Goal: Information Seeking & Learning: Learn about a topic

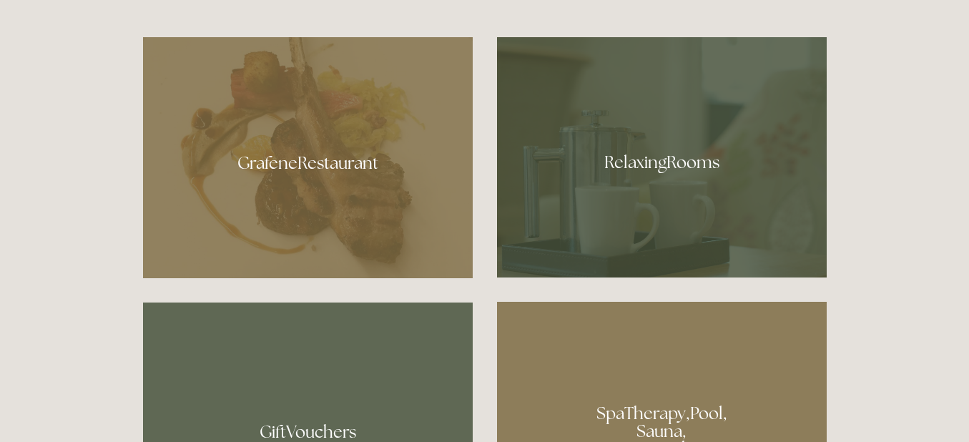
scroll to position [773, 0]
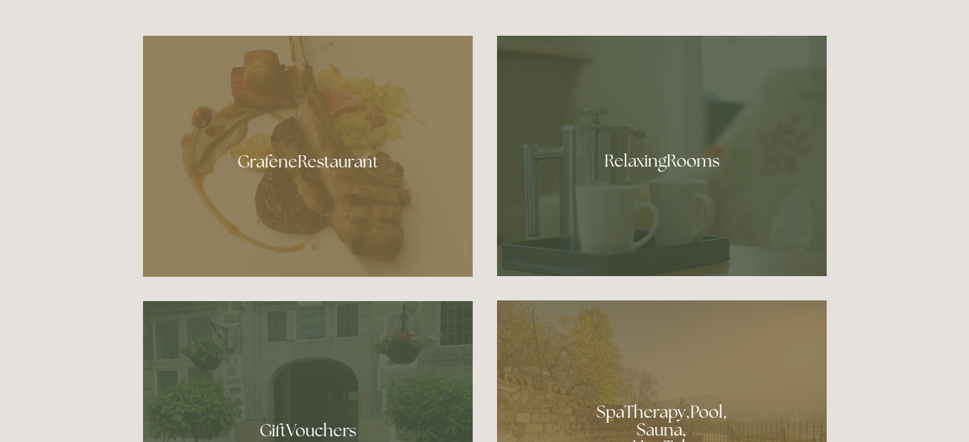
click at [295, 176] on div at bounding box center [308, 156] width 330 height 241
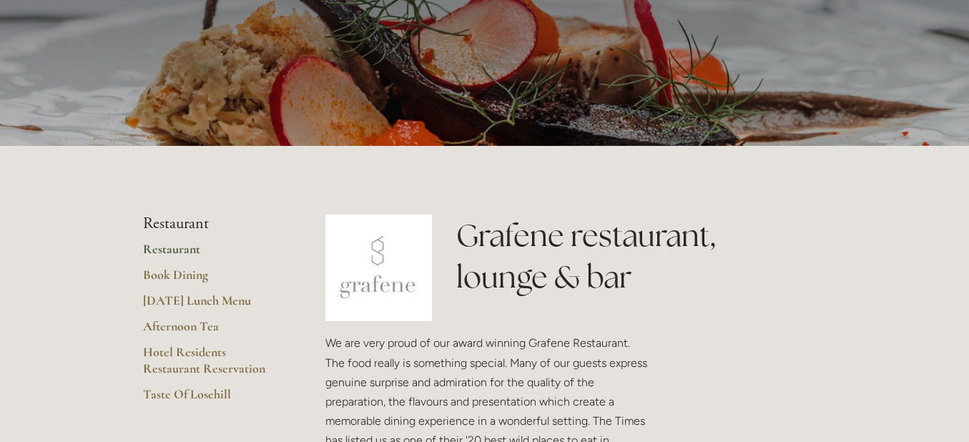
scroll to position [172, 0]
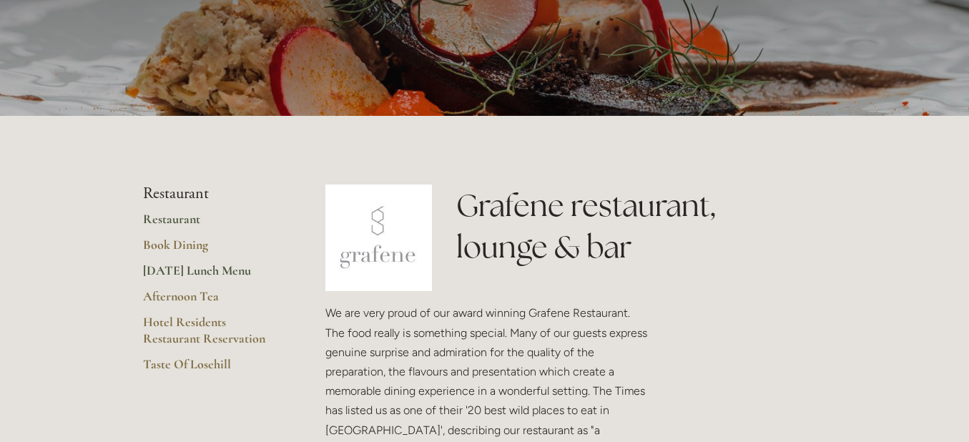
click at [174, 264] on link "[DATE] Lunch Menu" at bounding box center [211, 276] width 137 height 26
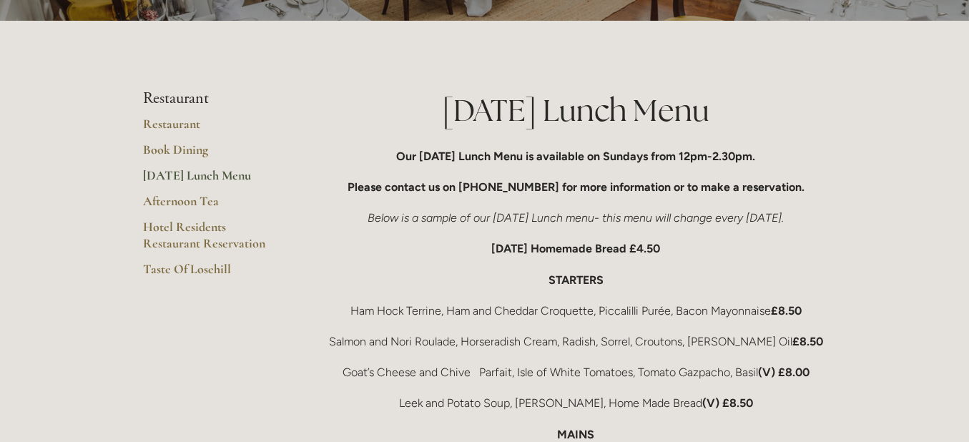
scroll to position [172, 0]
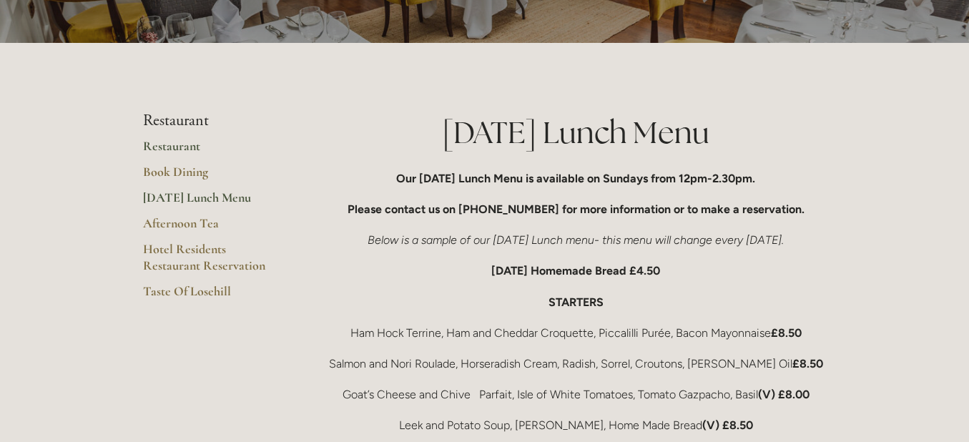
click at [183, 147] on link "Restaurant" at bounding box center [211, 151] width 137 height 26
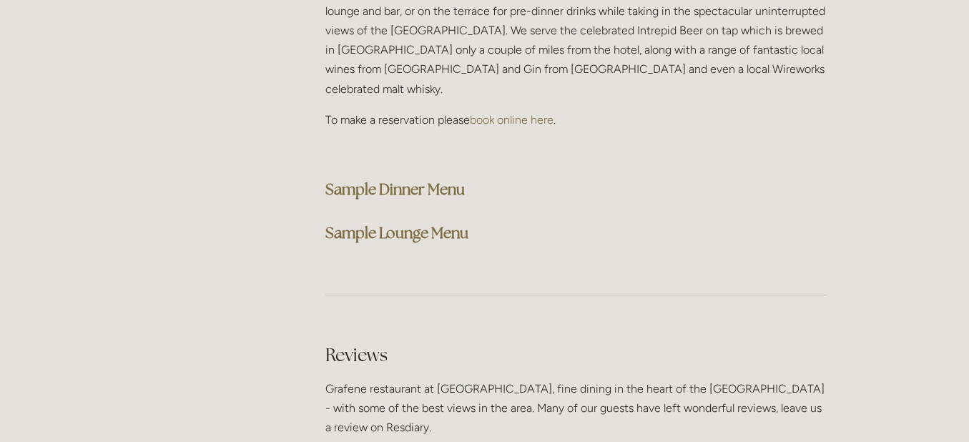
scroll to position [3777, 0]
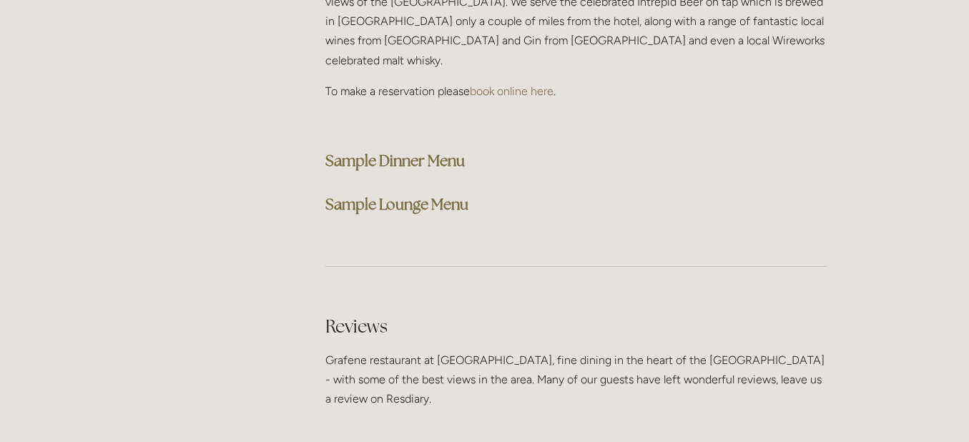
click at [346, 195] on strong "Sample Lounge Menu" at bounding box center [396, 204] width 143 height 19
click at [524, 190] on h3 "Sample Lounge Menu" at bounding box center [575, 204] width 501 height 29
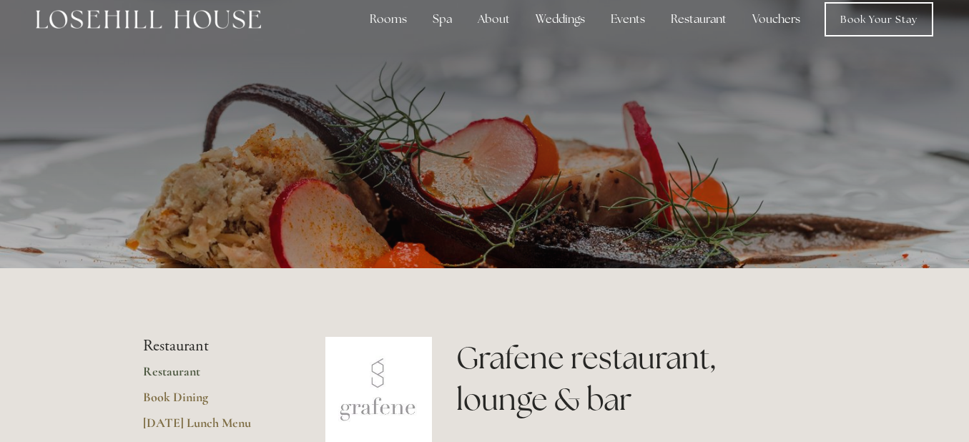
scroll to position [0, 0]
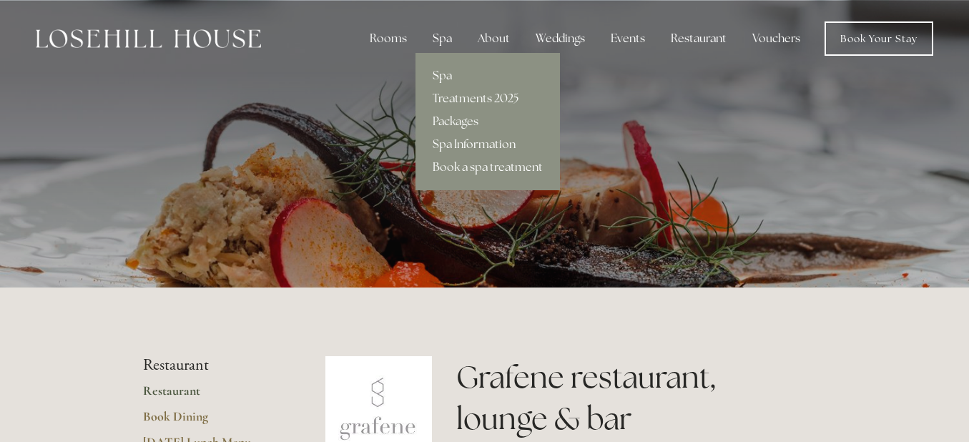
click at [455, 33] on div "Spa" at bounding box center [442, 38] width 42 height 29
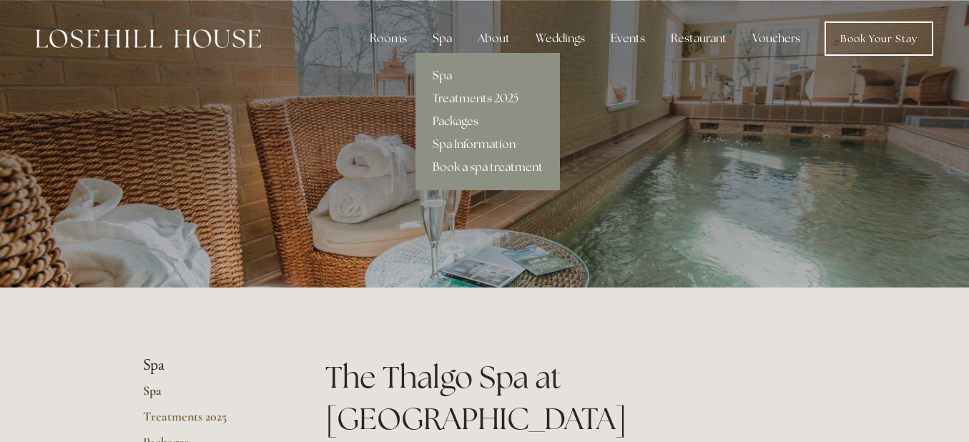
click at [464, 122] on link "Packages" at bounding box center [488, 121] width 145 height 23
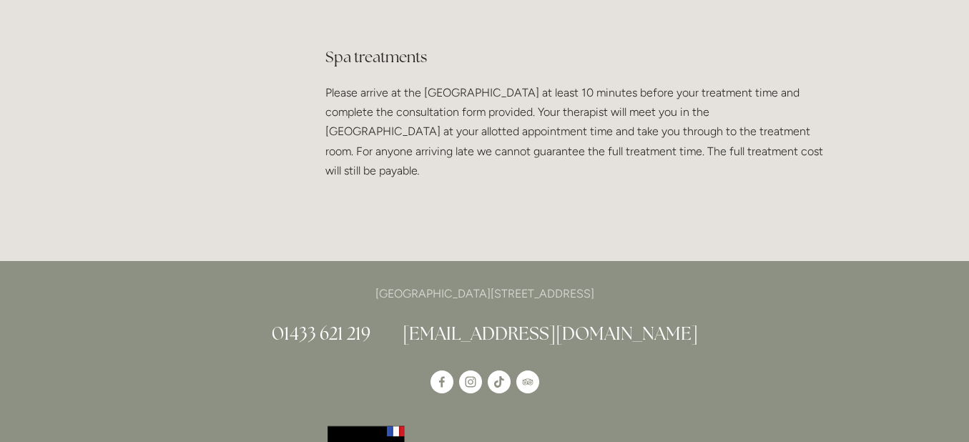
scroll to position [2919, 0]
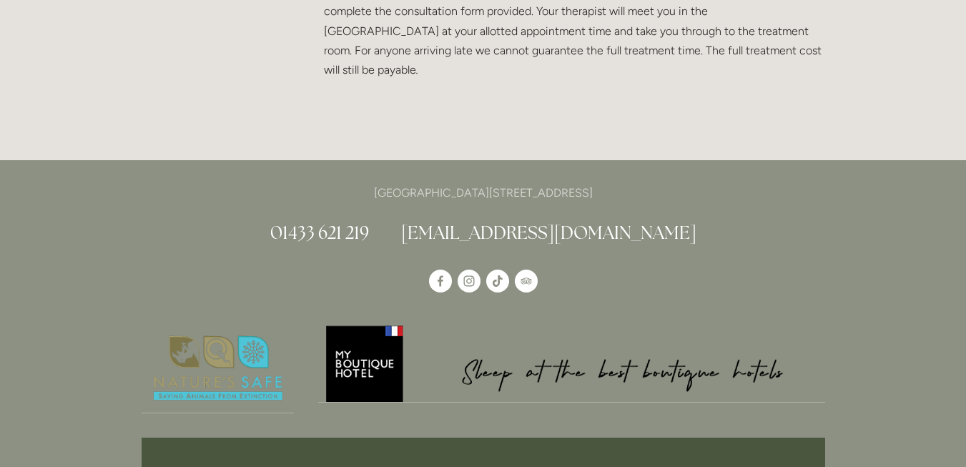
scroll to position [2919, 0]
